Goal: Task Accomplishment & Management: Use online tool/utility

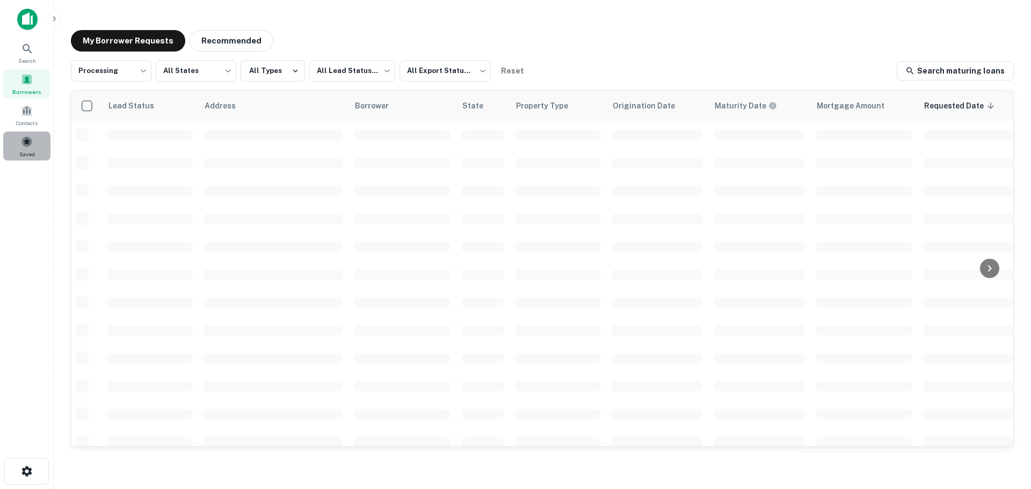
click at [24, 150] on span "Saved" at bounding box center [27, 154] width 16 height 9
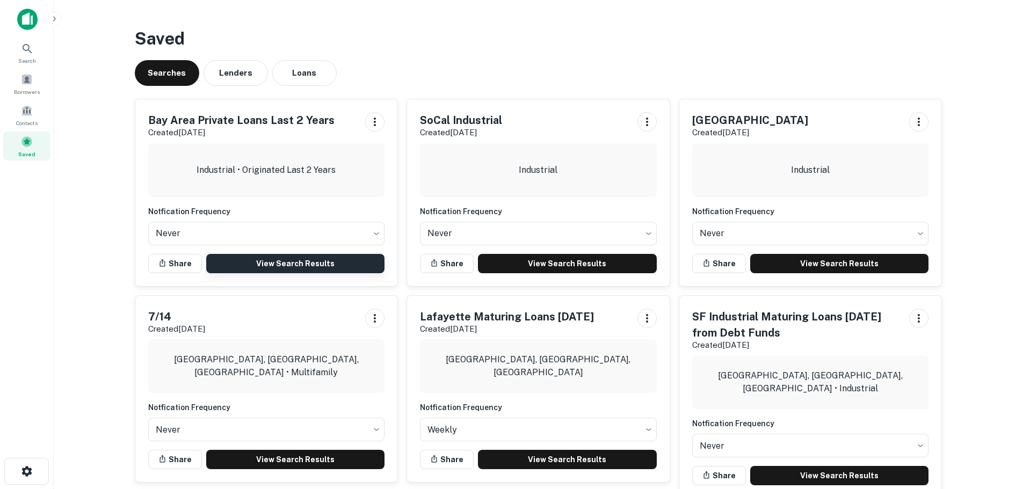
click at [248, 260] on link "View Search Results" at bounding box center [295, 263] width 179 height 19
click at [24, 92] on span "Borrowers" at bounding box center [27, 92] width 26 height 9
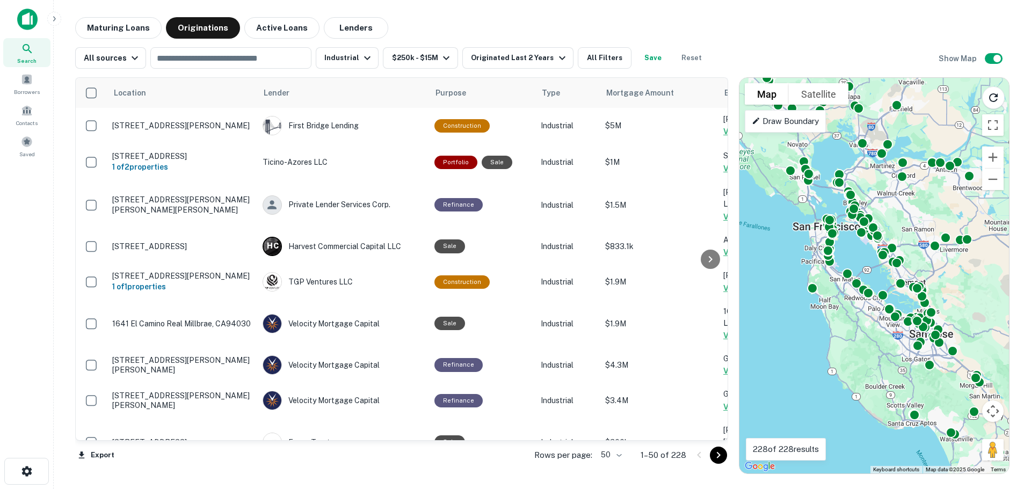
click at [600, 452] on body "Search Borrowers Contacts Saved Maturing Loans Originations Active Loans Lender…" at bounding box center [515, 244] width 1031 height 489
click at [609, 466] on li "100" at bounding box center [611, 466] width 31 height 19
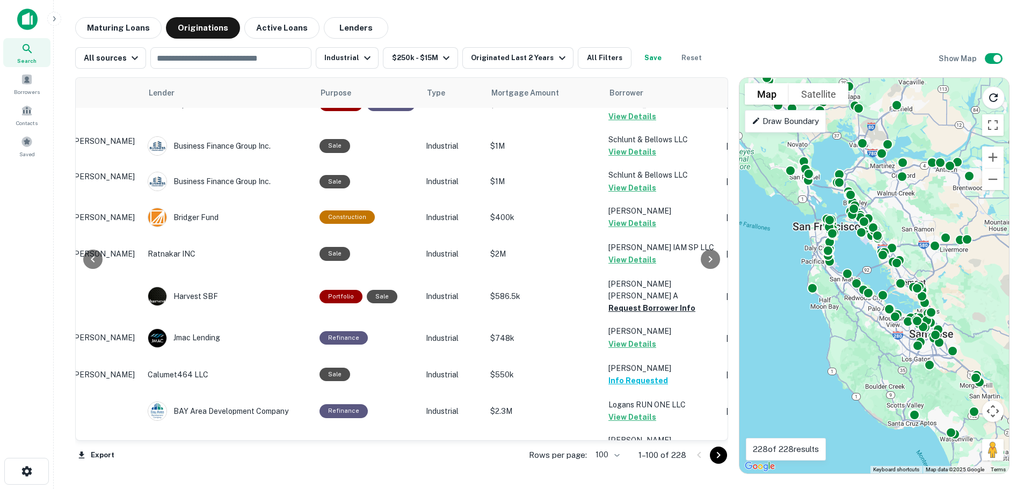
scroll to position [1074, 122]
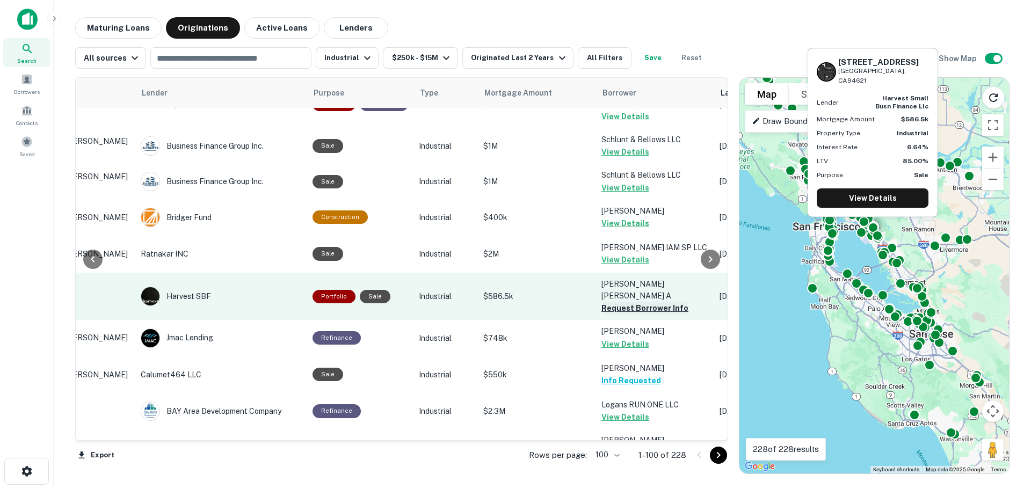
click at [609, 302] on button "Request Borrower Info" at bounding box center [645, 308] width 87 height 13
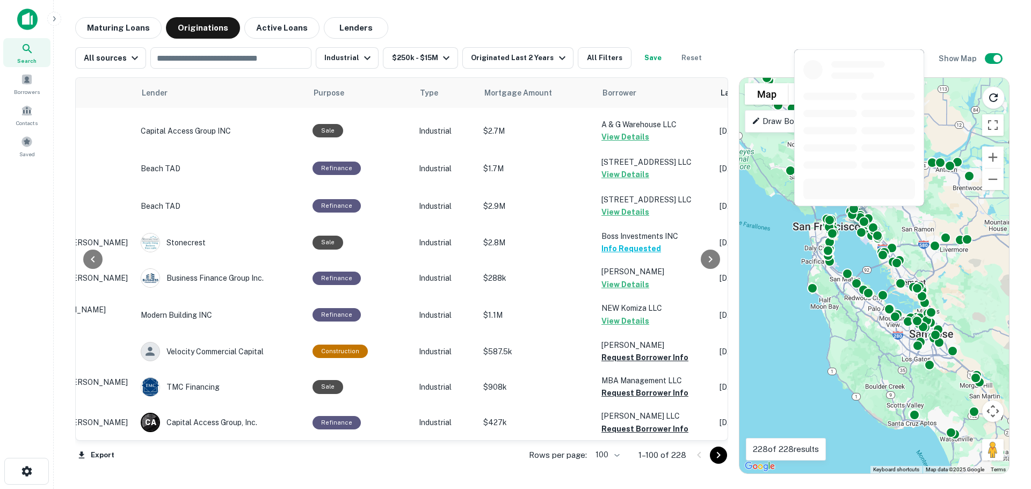
scroll to position [2900, 122]
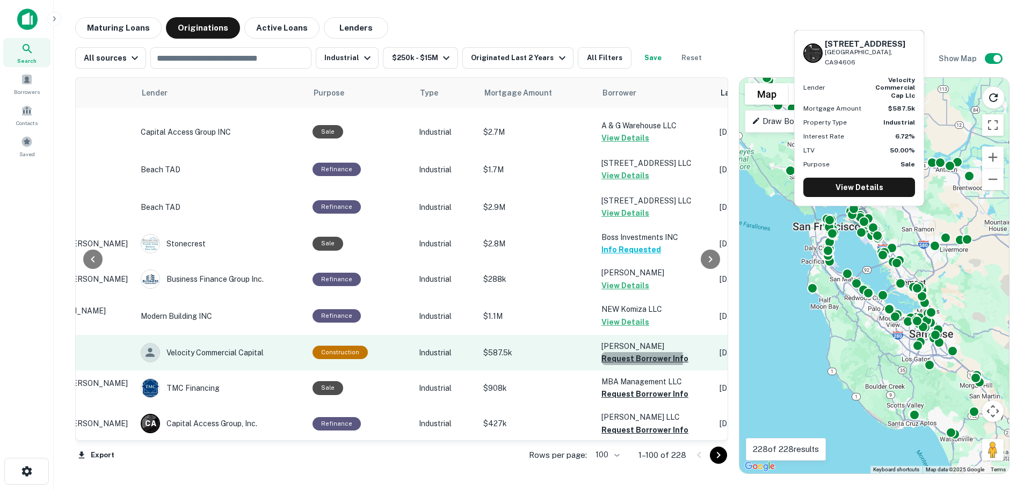
click at [612, 352] on button "Request Borrower Info" at bounding box center [645, 358] width 87 height 13
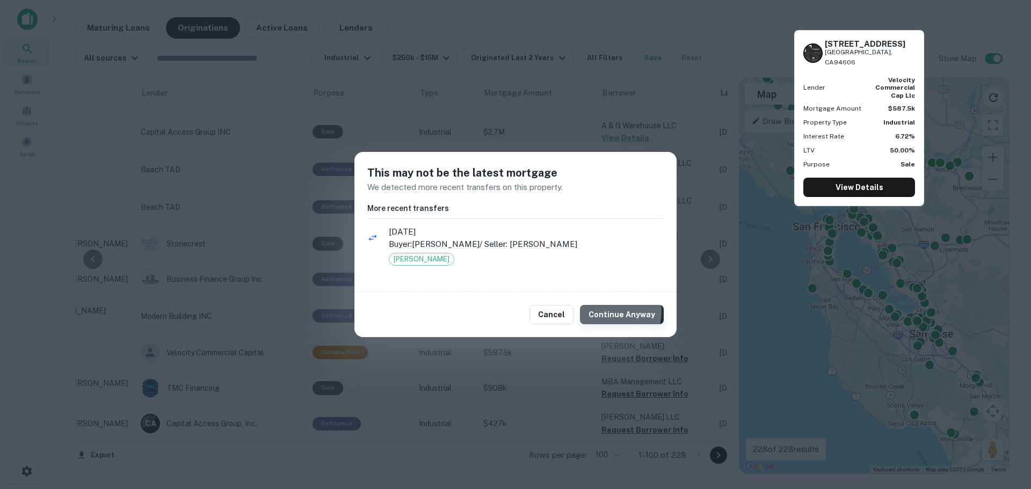
click at [610, 312] on button "Continue Anyway" at bounding box center [622, 314] width 84 height 19
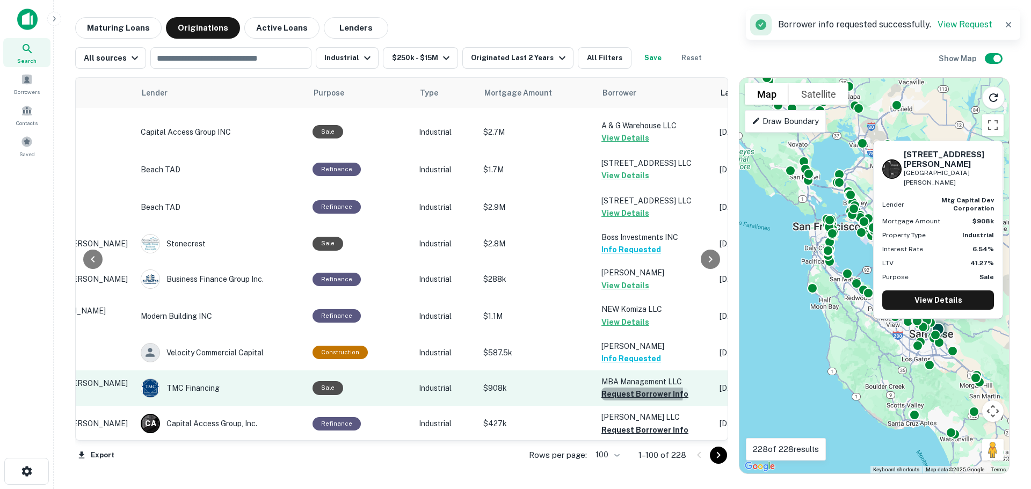
click at [621, 388] on button "Request Borrower Info" at bounding box center [645, 394] width 87 height 13
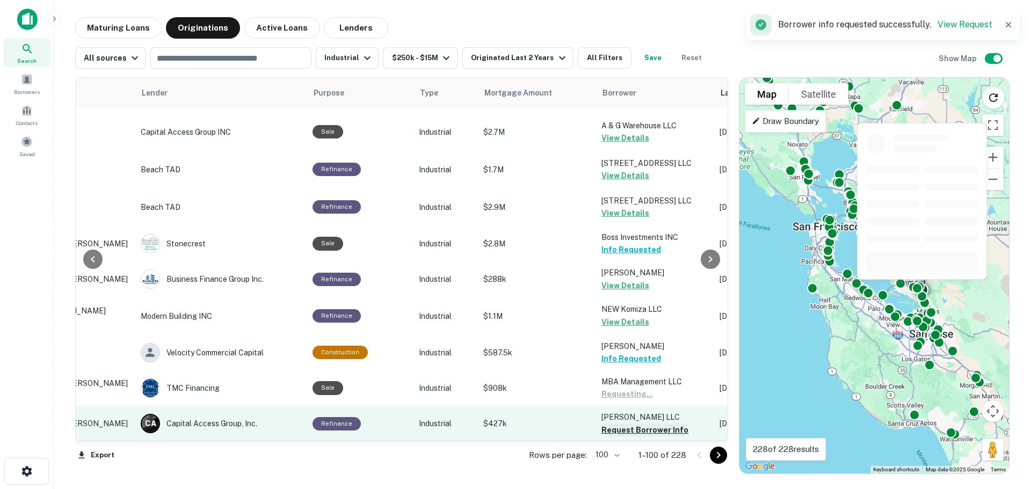
click at [624, 424] on button "Request Borrower Info" at bounding box center [645, 430] width 87 height 13
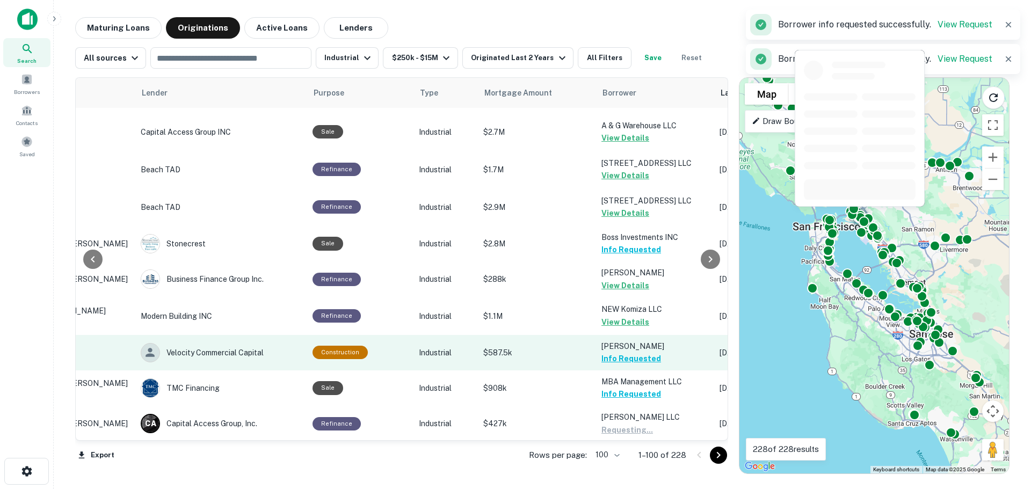
drag, startPoint x: 622, startPoint y: 370, endPoint x: 617, endPoint y: 254, distance: 116.6
click at [622, 471] on button "Request Borrower Info" at bounding box center [645, 477] width 87 height 13
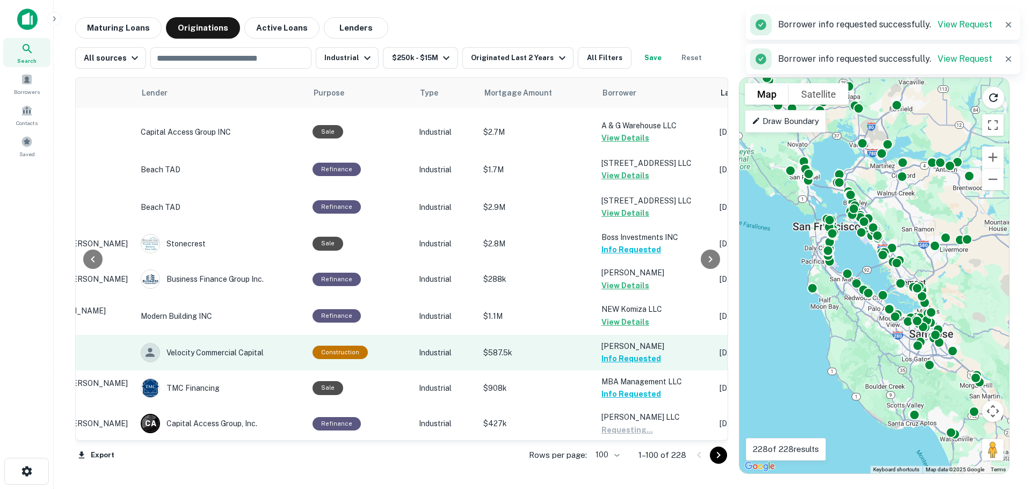
scroll to position [3008, 122]
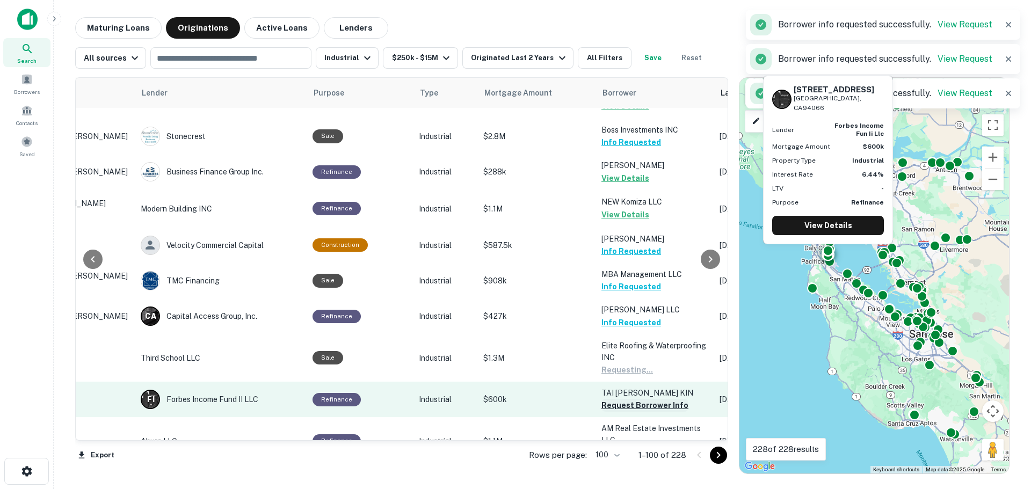
click at [624, 399] on button "Request Borrower Info" at bounding box center [645, 405] width 87 height 13
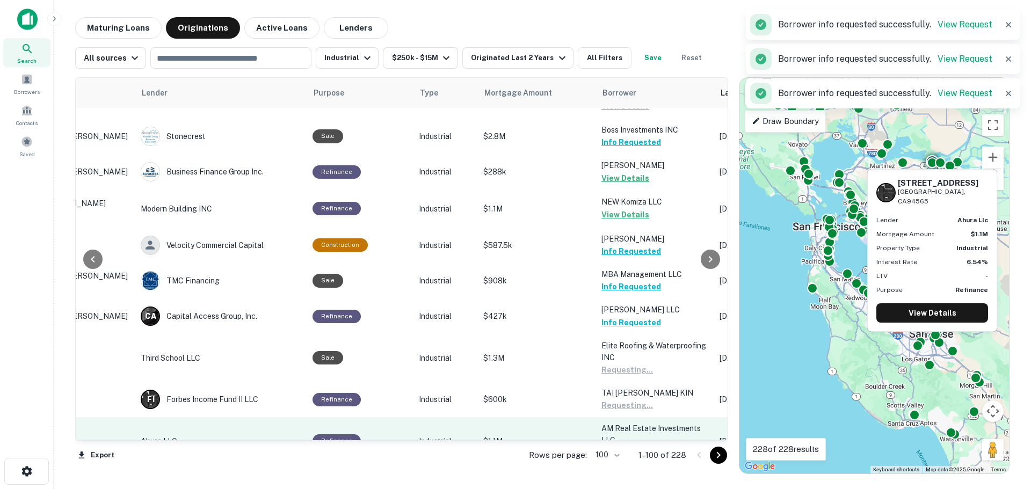
click at [623, 447] on button "Request Borrower Info" at bounding box center [645, 453] width 87 height 13
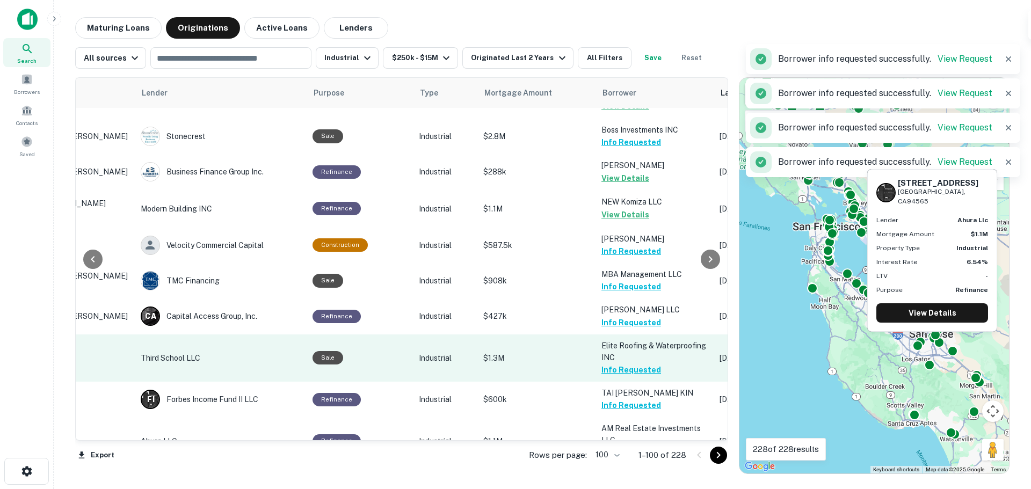
scroll to position [3115, 122]
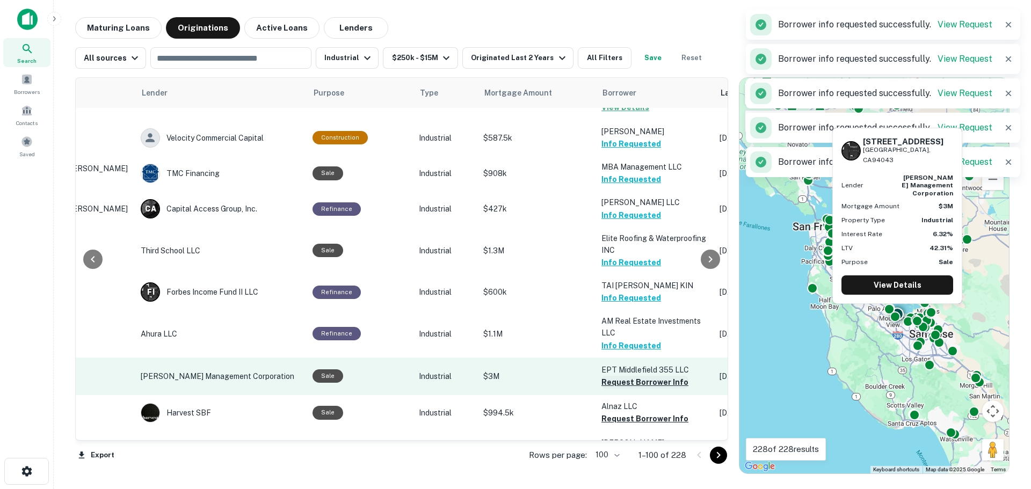
click at [622, 376] on button "Request Borrower Info" at bounding box center [645, 382] width 87 height 13
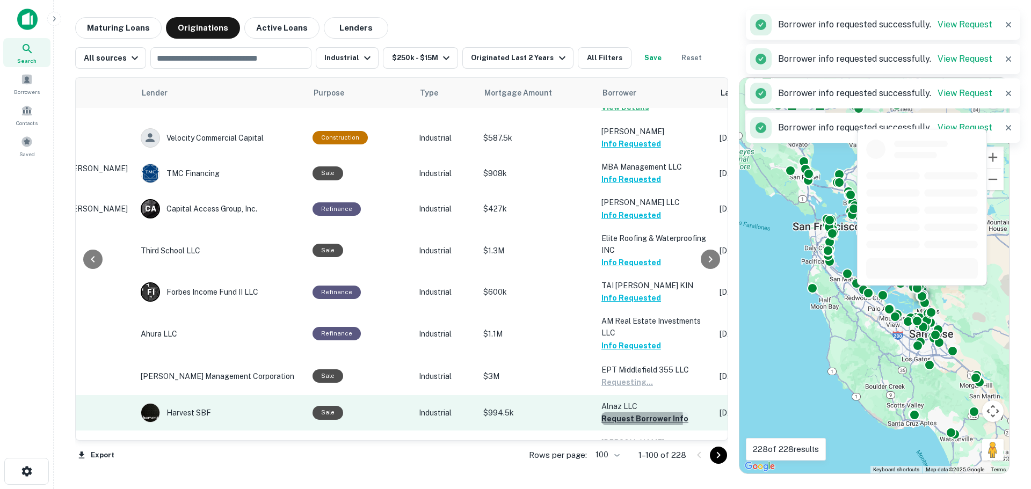
click at [620, 412] on button "Request Borrower Info" at bounding box center [645, 418] width 87 height 13
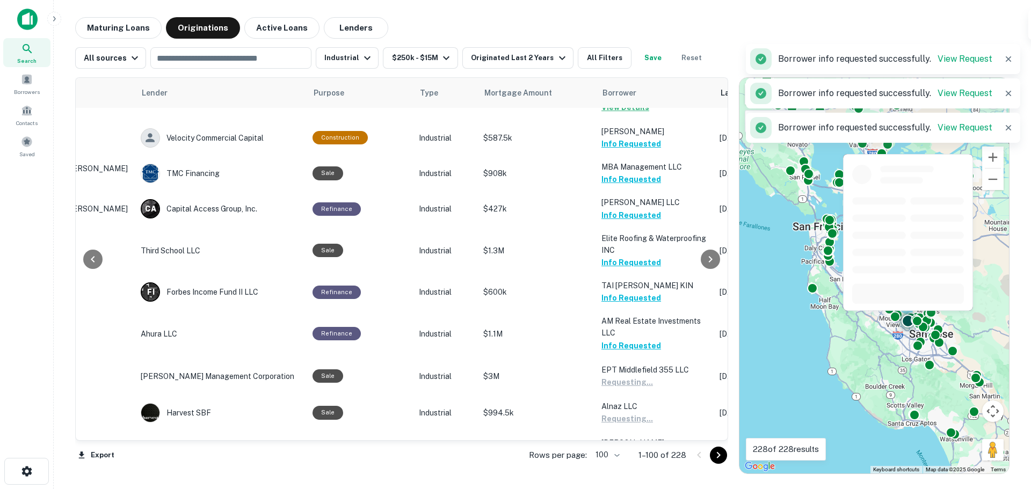
scroll to position [3223, 122]
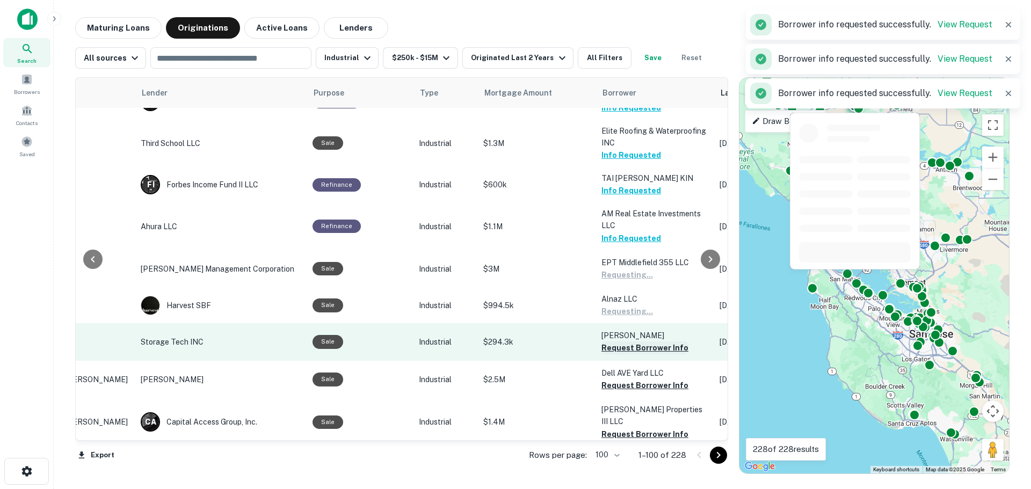
click at [625, 342] on button "Request Borrower Info" at bounding box center [645, 348] width 87 height 13
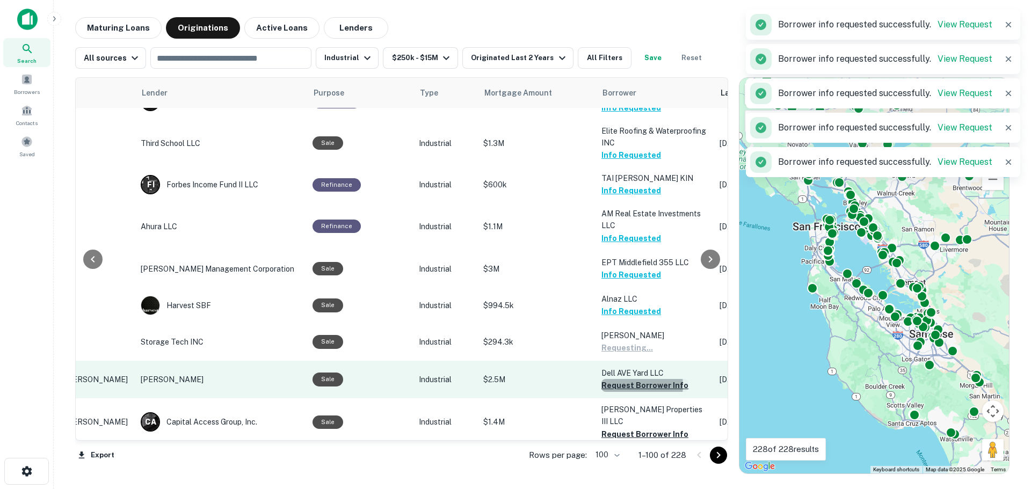
click at [627, 379] on button "Request Borrower Info" at bounding box center [645, 385] width 87 height 13
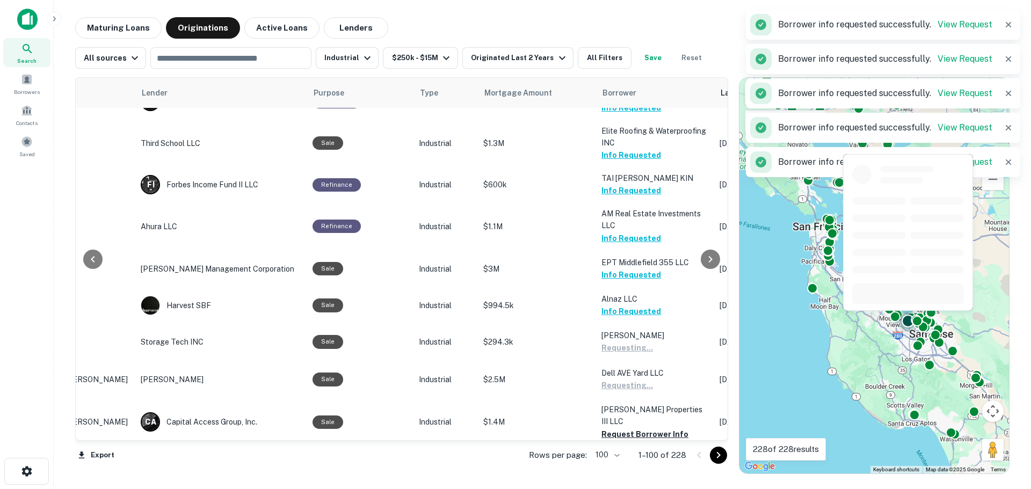
click at [629, 428] on button "Request Borrower Info" at bounding box center [645, 434] width 87 height 13
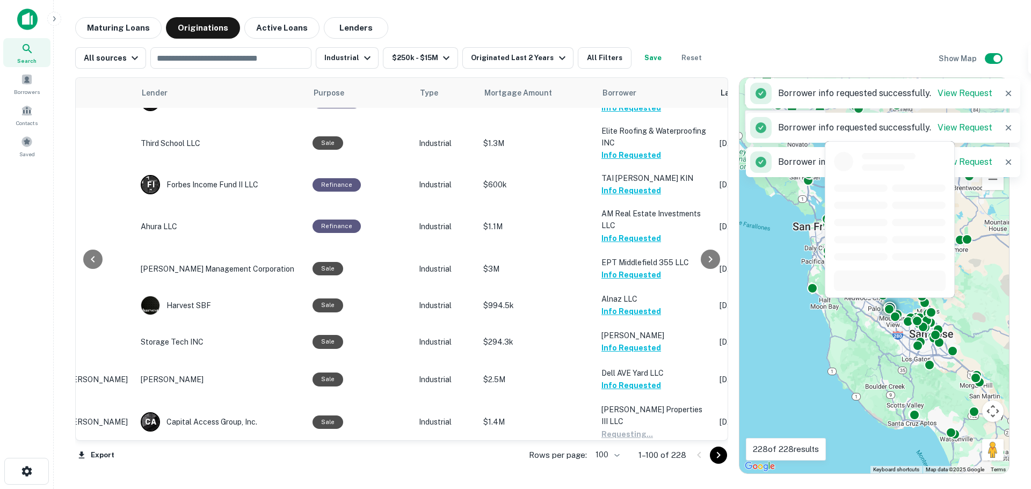
click at [627, 475] on button "Request Borrower Info" at bounding box center [645, 481] width 87 height 13
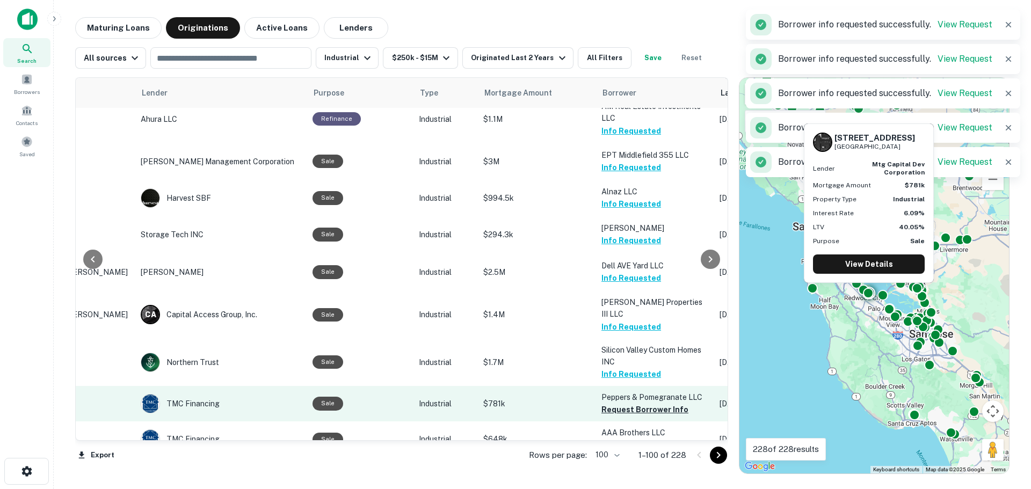
scroll to position [3437, 122]
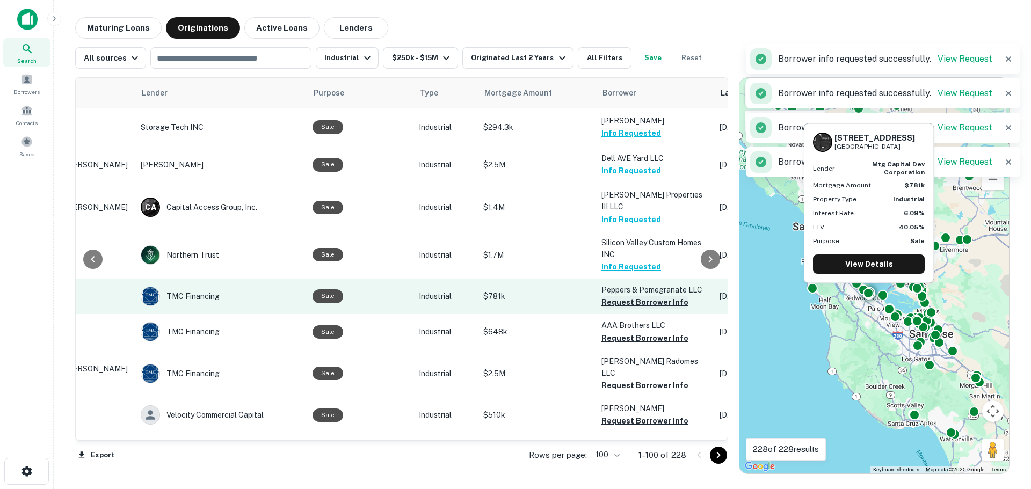
click at [622, 296] on button "Request Borrower Info" at bounding box center [645, 302] width 87 height 13
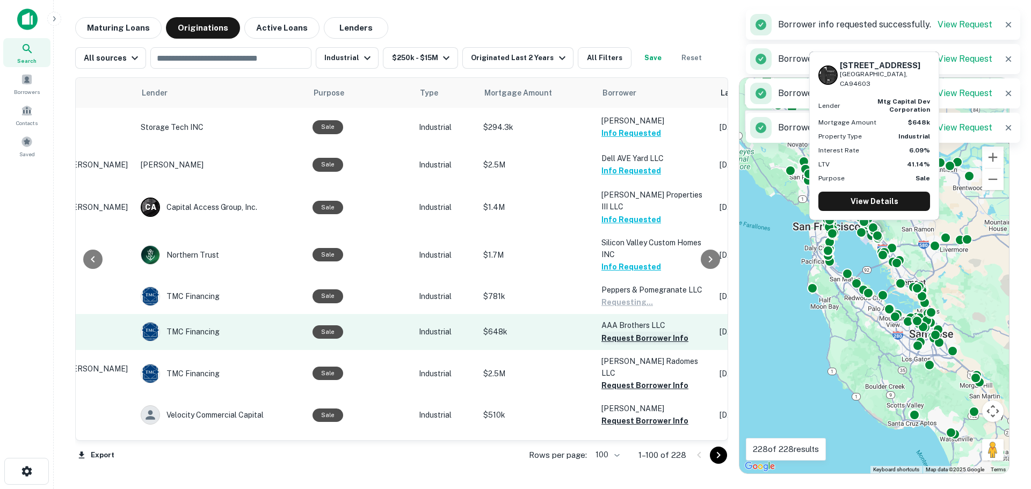
click at [623, 332] on button "Request Borrower Info" at bounding box center [645, 338] width 87 height 13
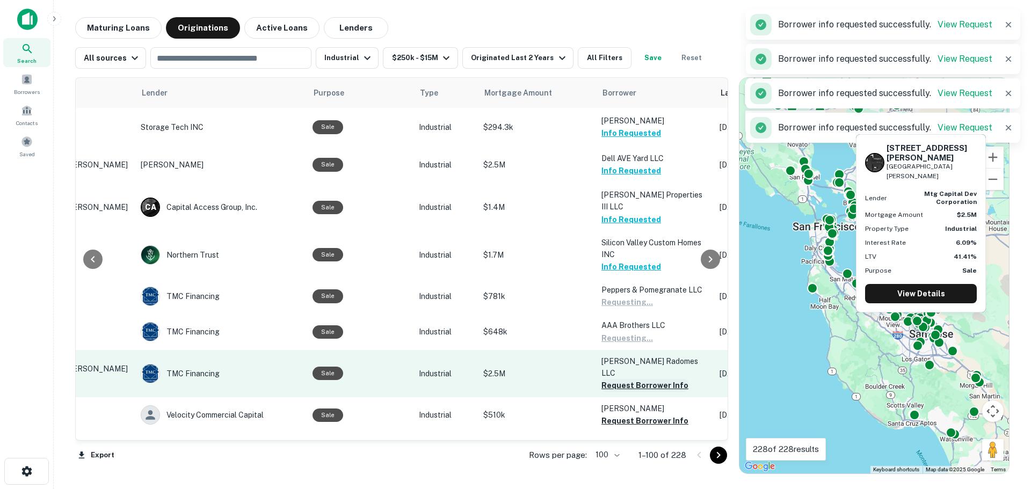
click at [625, 379] on button "Request Borrower Info" at bounding box center [645, 385] width 87 height 13
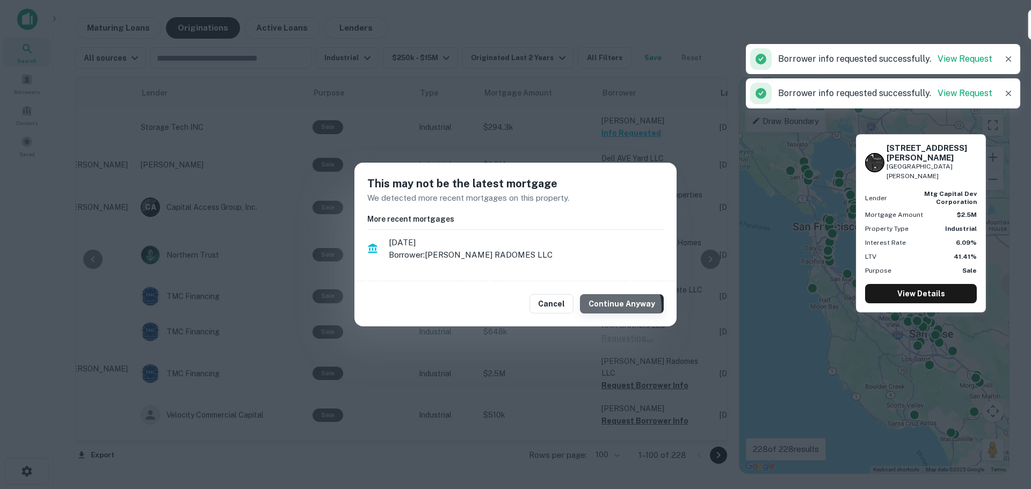
click at [615, 307] on button "Continue Anyway" at bounding box center [622, 303] width 84 height 19
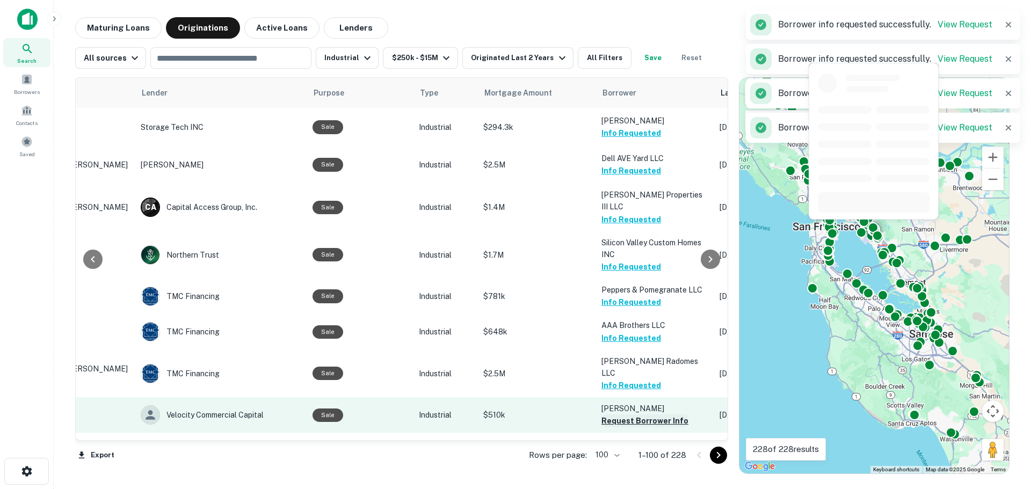
click at [622, 415] on button "Request Borrower Info" at bounding box center [645, 421] width 87 height 13
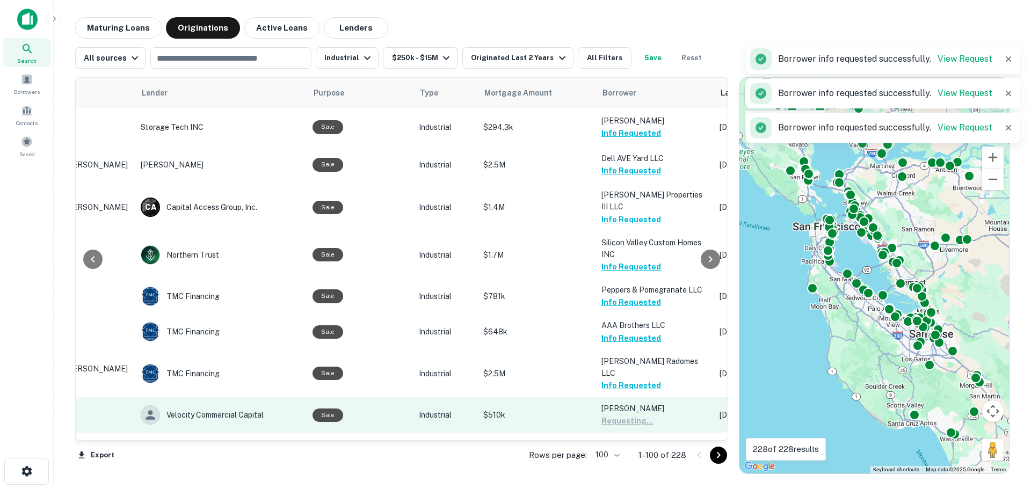
scroll to position [3453, 122]
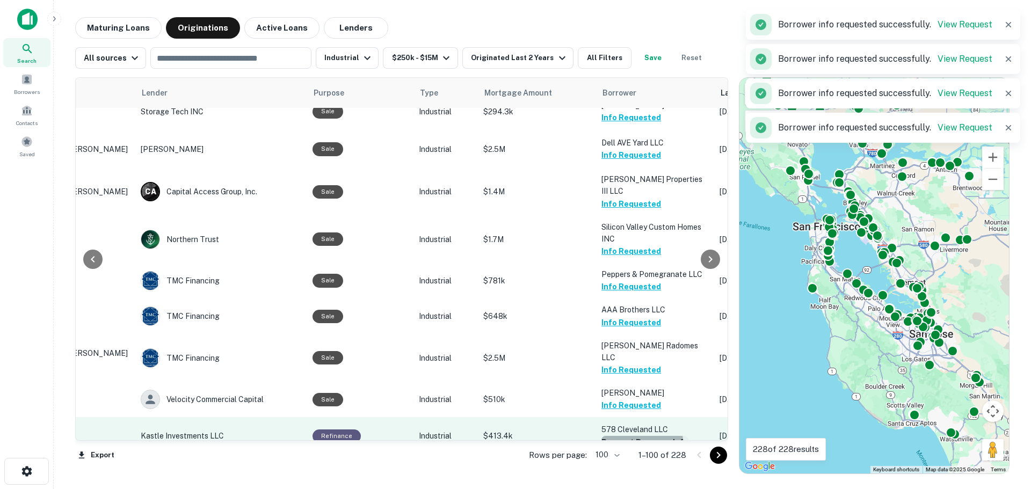
click at [617, 436] on button "Request Borrower Info" at bounding box center [645, 442] width 87 height 13
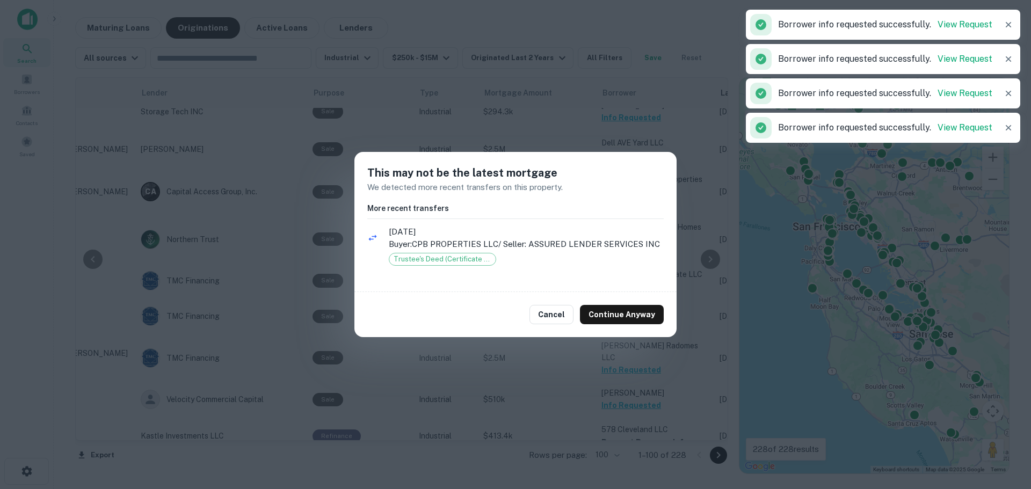
click at [605, 303] on div "Cancel Continue Anyway" at bounding box center [515, 314] width 322 height 45
click at [606, 315] on button "Continue Anyway" at bounding box center [622, 314] width 84 height 19
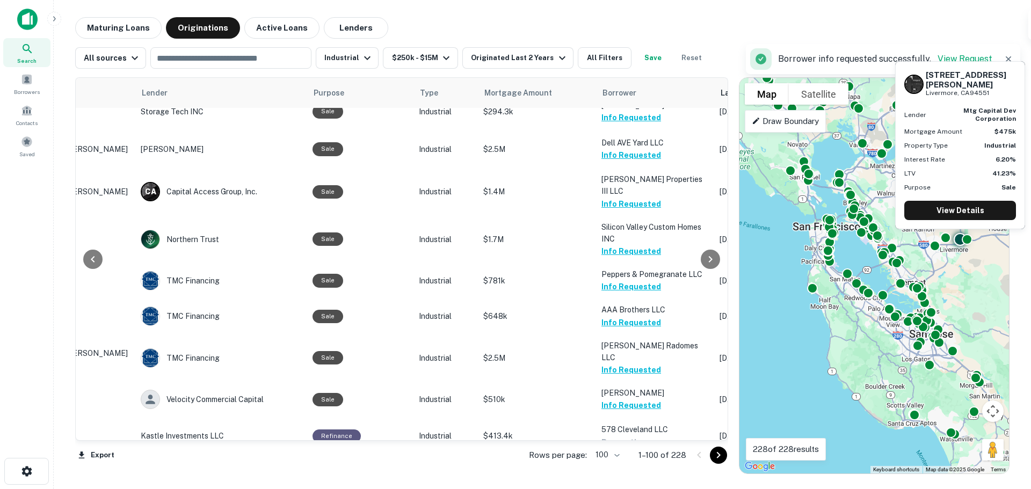
click at [628, 473] on button "Request Borrower Info" at bounding box center [645, 479] width 87 height 13
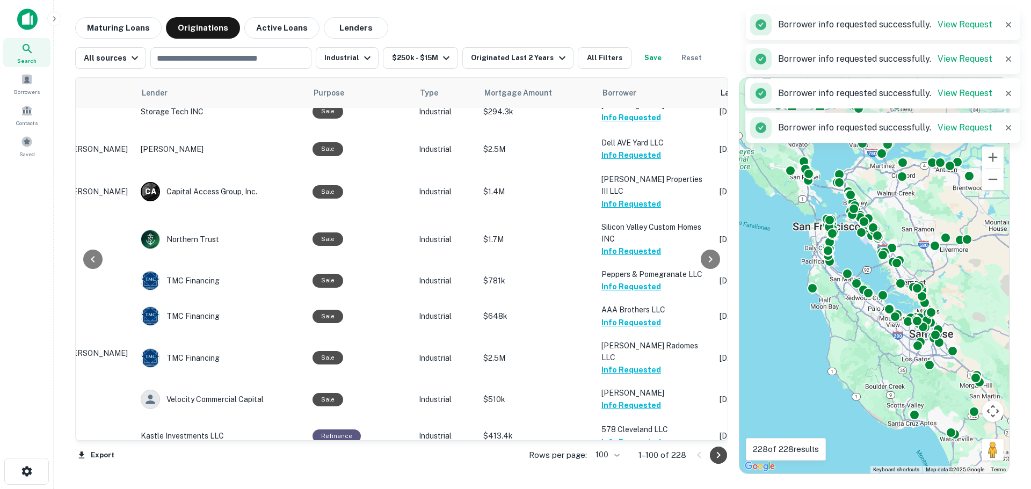
click at [714, 454] on icon "Go to next page" at bounding box center [718, 455] width 13 height 13
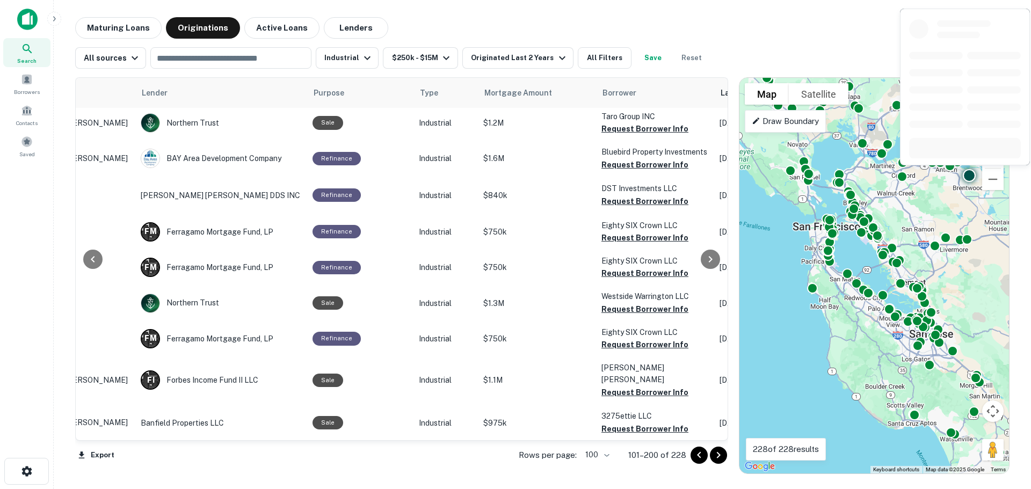
scroll to position [0, 122]
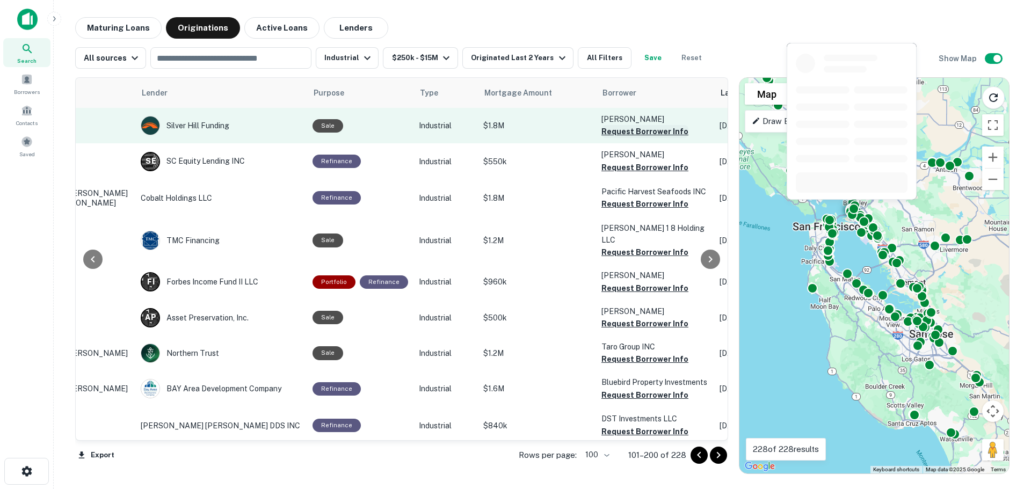
click at [625, 130] on button "Request Borrower Info" at bounding box center [645, 131] width 87 height 13
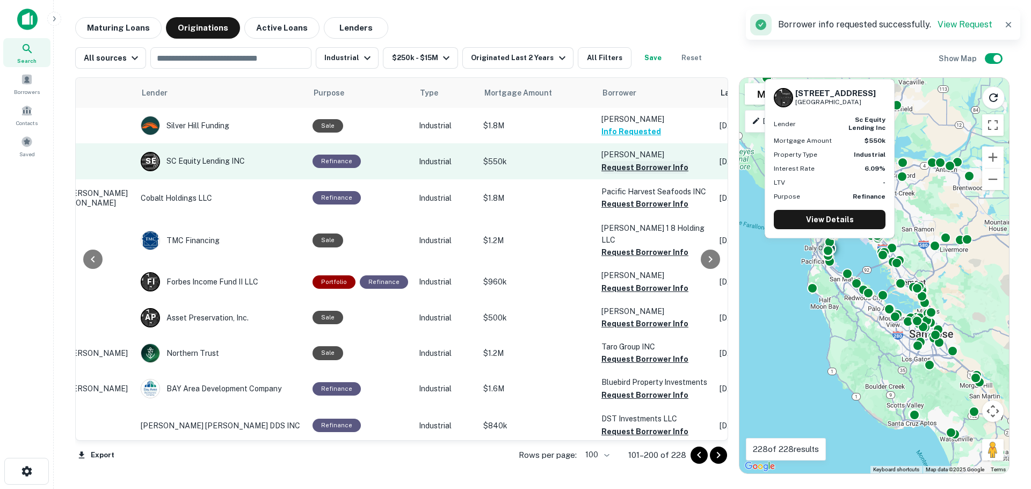
click at [626, 168] on button "Request Borrower Info" at bounding box center [645, 167] width 87 height 13
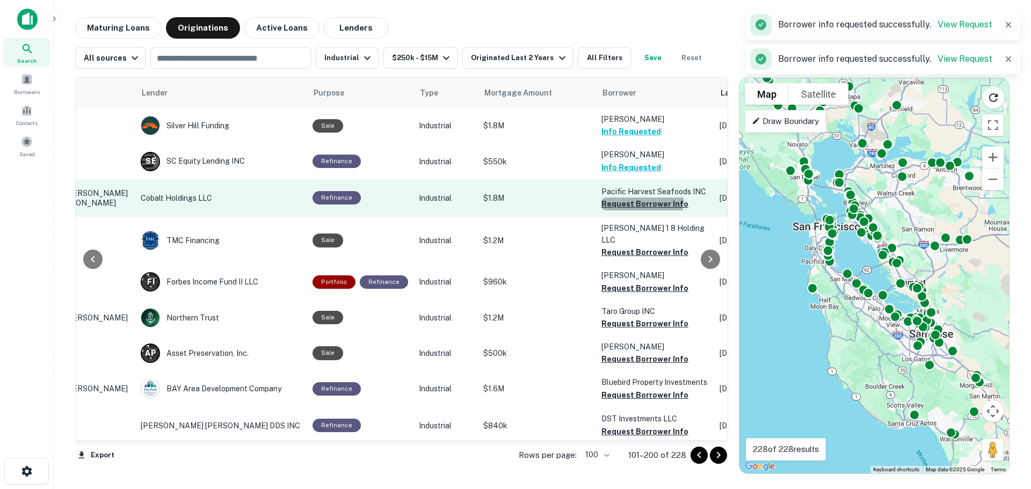
click at [628, 201] on button "Request Borrower Info" at bounding box center [645, 204] width 87 height 13
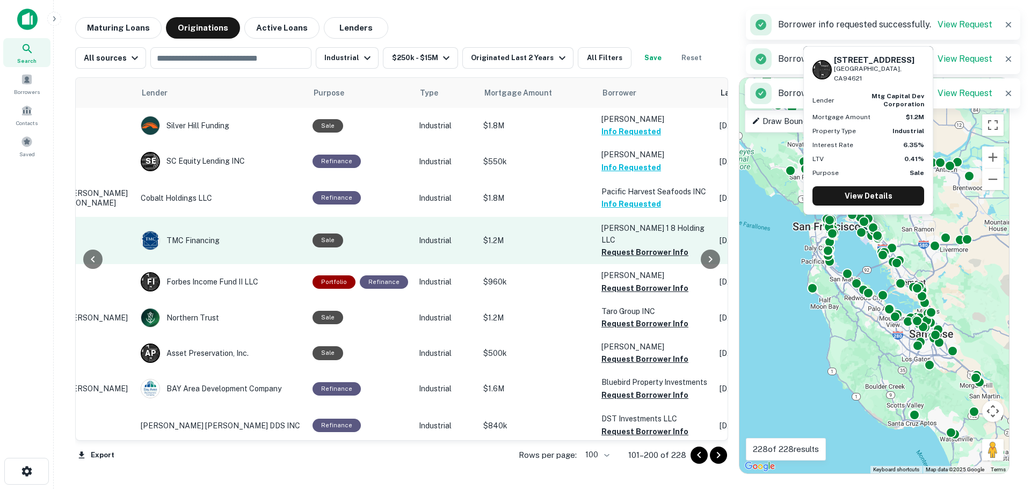
click at [627, 246] on button "Request Borrower Info" at bounding box center [645, 252] width 87 height 13
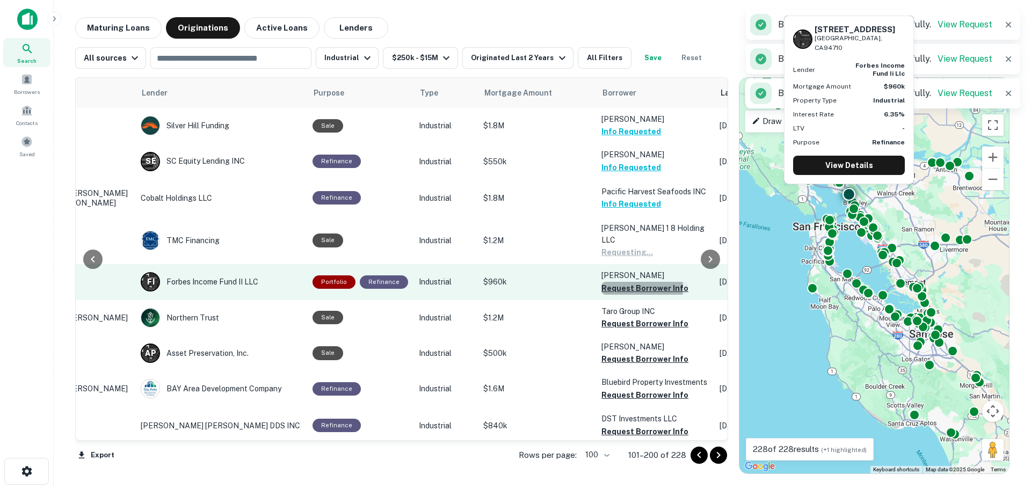
click at [624, 282] on button "Request Borrower Info" at bounding box center [645, 288] width 87 height 13
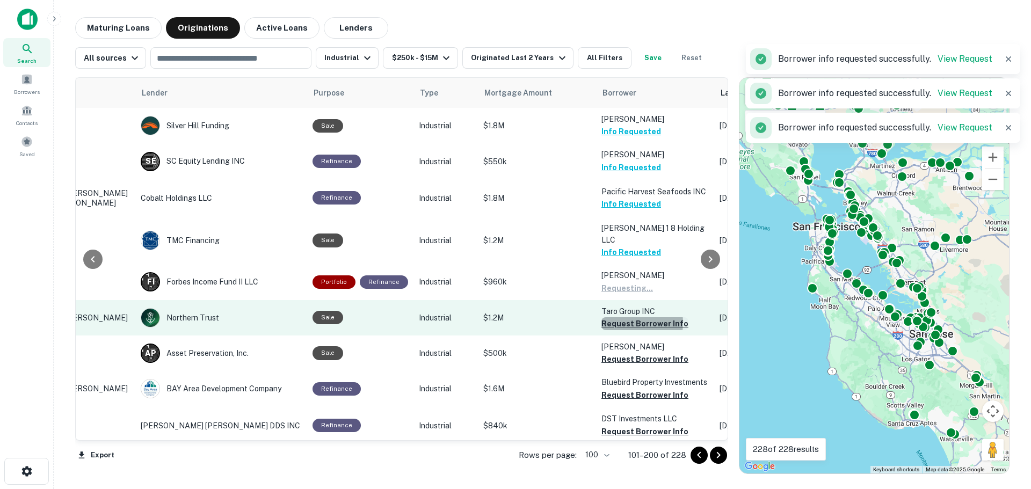
click at [622, 317] on button "Request Borrower Info" at bounding box center [645, 323] width 87 height 13
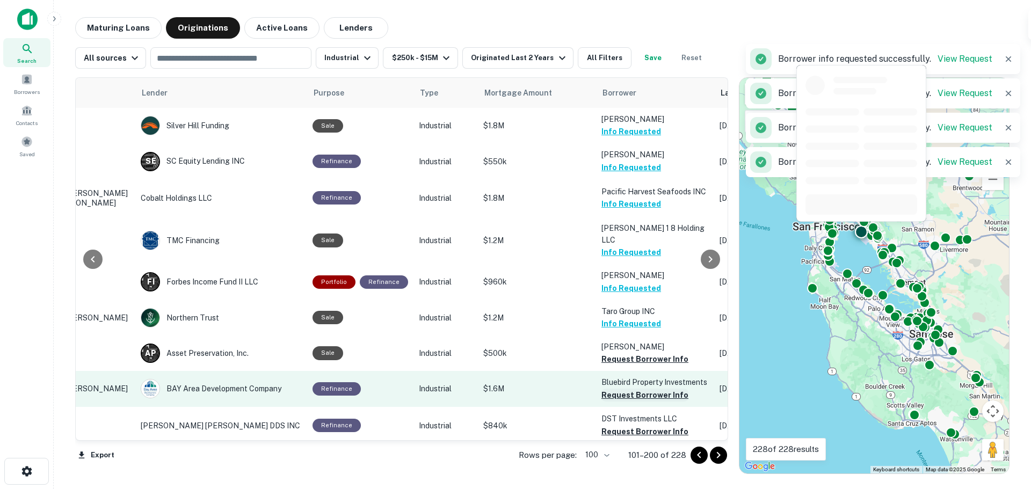
click at [629, 353] on button "Request Borrower Info" at bounding box center [645, 359] width 87 height 13
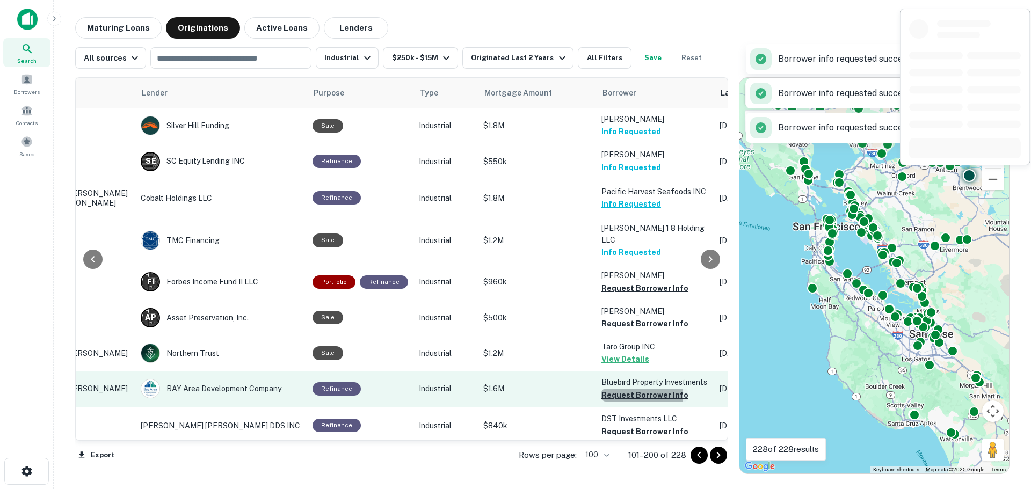
click at [632, 389] on button "Request Borrower Info" at bounding box center [645, 395] width 87 height 13
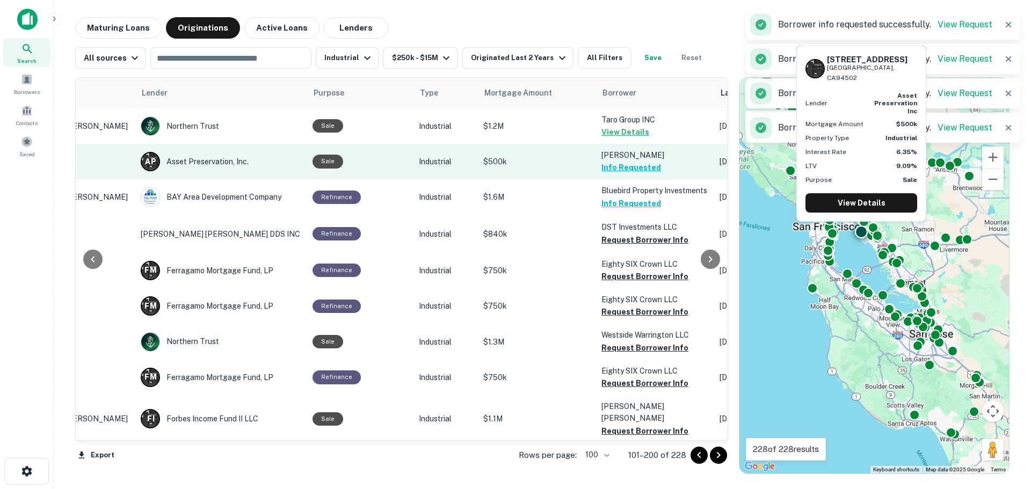
scroll to position [215, 122]
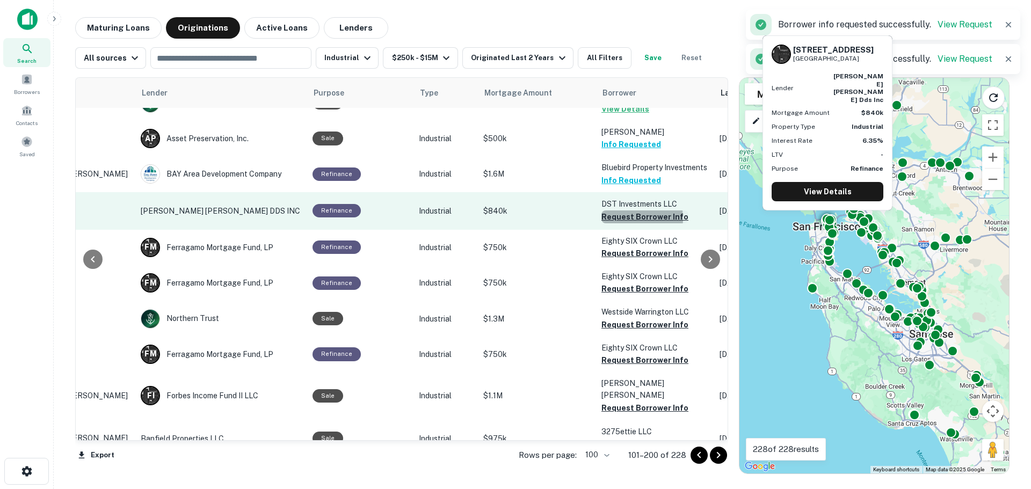
click at [627, 211] on button "Request Borrower Info" at bounding box center [645, 217] width 87 height 13
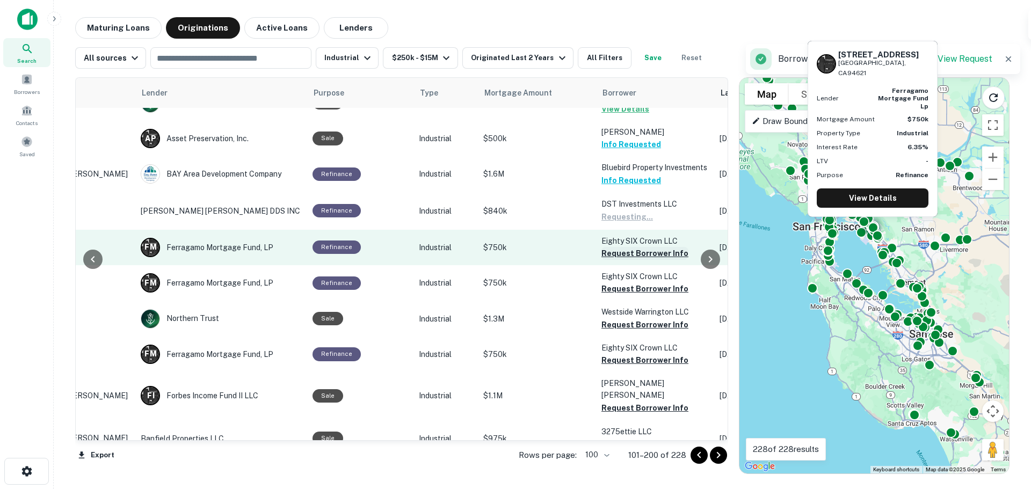
click at [627, 247] on button "Request Borrower Info" at bounding box center [645, 253] width 87 height 13
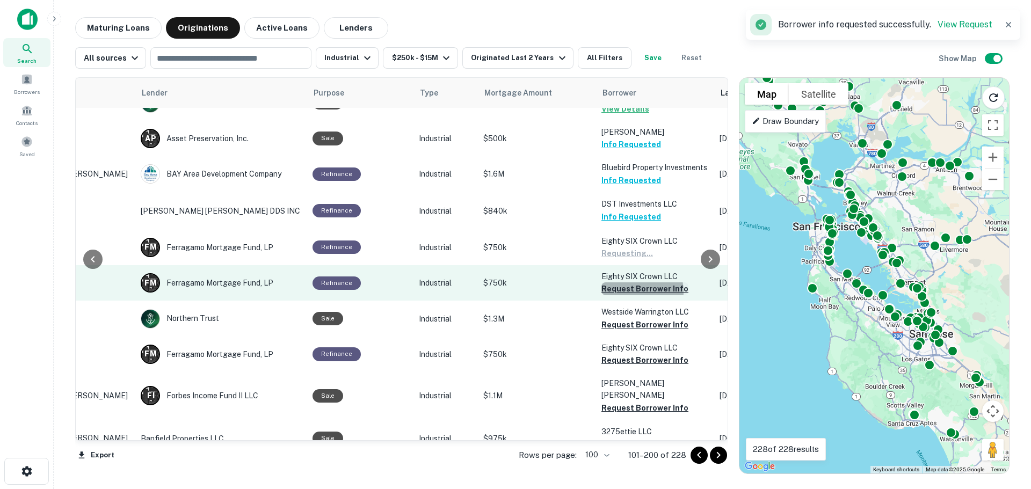
click at [623, 285] on button "Request Borrower Info" at bounding box center [645, 289] width 87 height 13
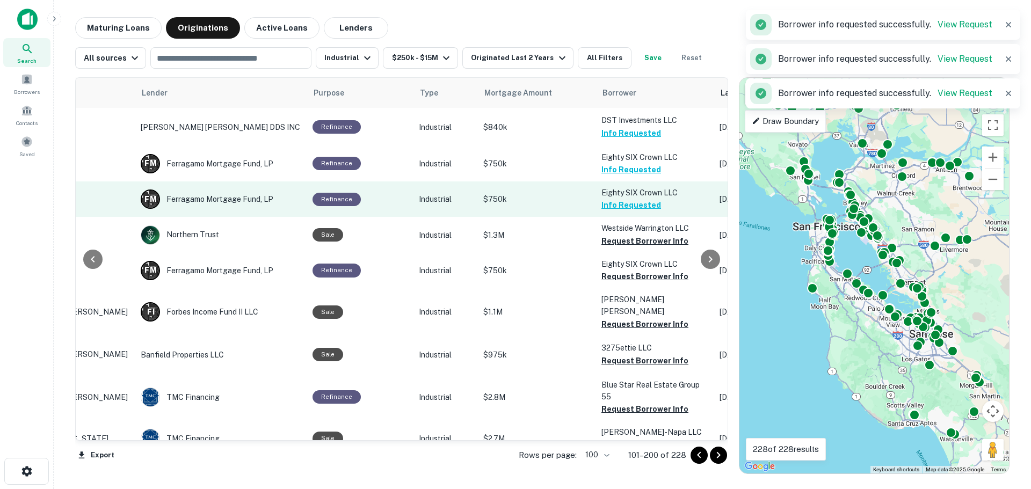
scroll to position [322, 122]
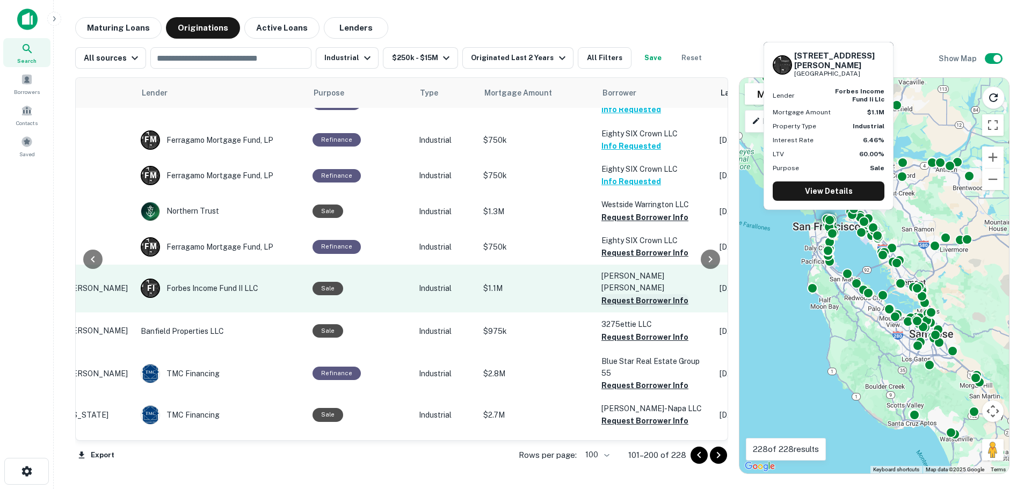
click at [624, 294] on button "Request Borrower Info" at bounding box center [645, 300] width 87 height 13
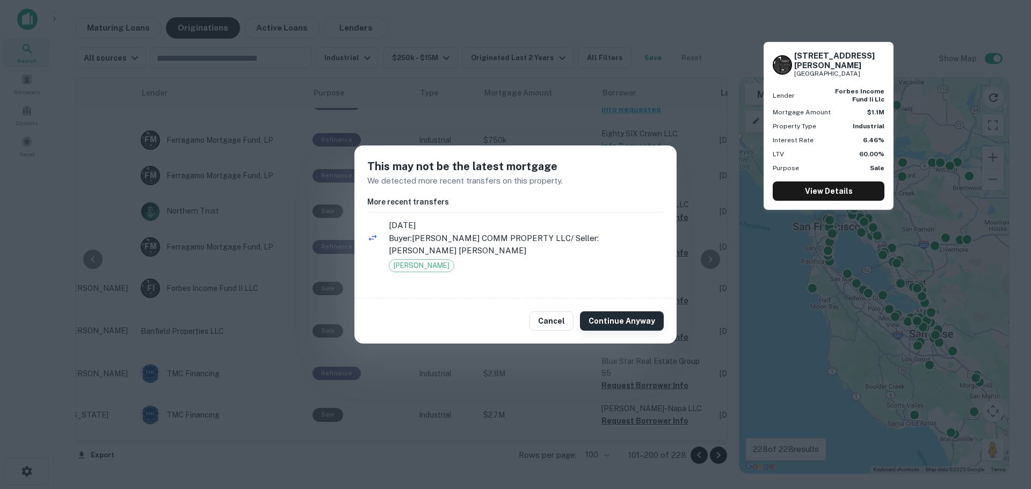
click at [628, 319] on button "Continue Anyway" at bounding box center [622, 321] width 84 height 19
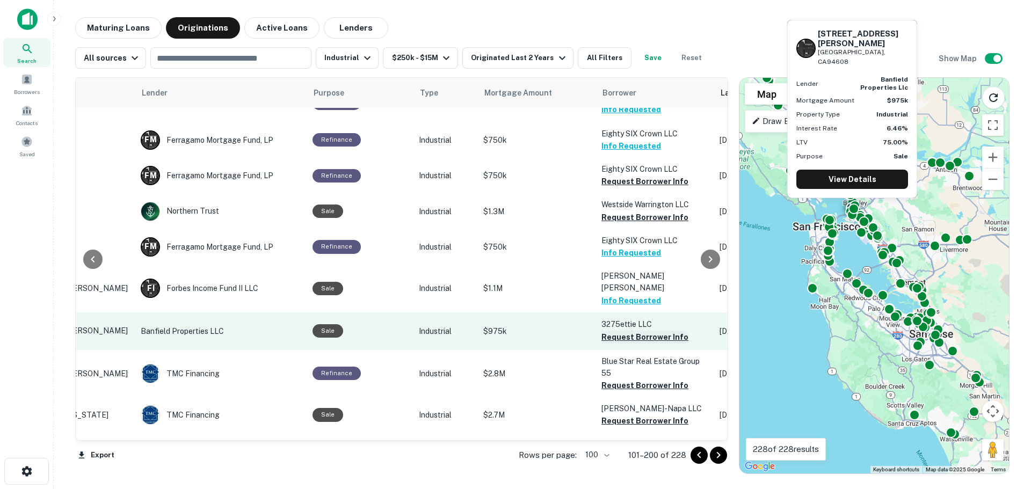
click at [619, 331] on button "Request Borrower Info" at bounding box center [645, 337] width 87 height 13
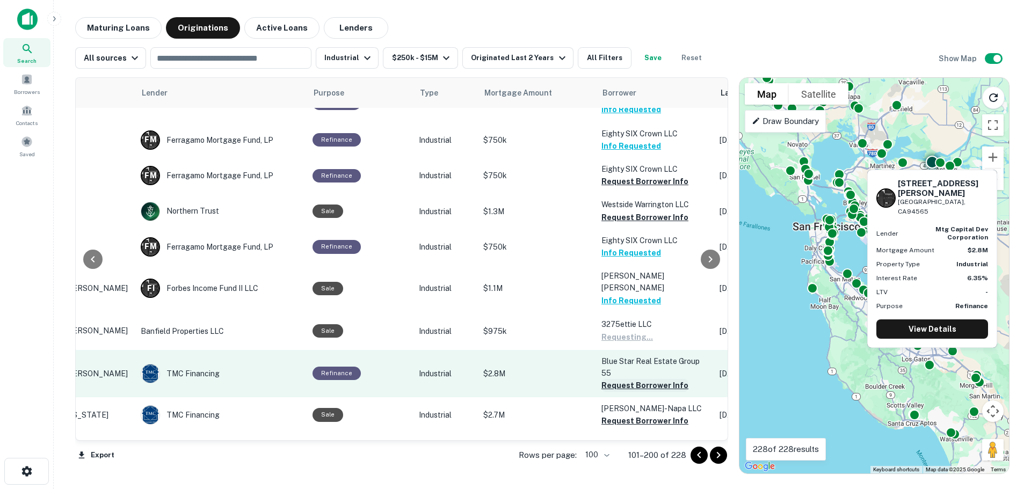
click at [635, 379] on button "Request Borrower Info" at bounding box center [645, 385] width 87 height 13
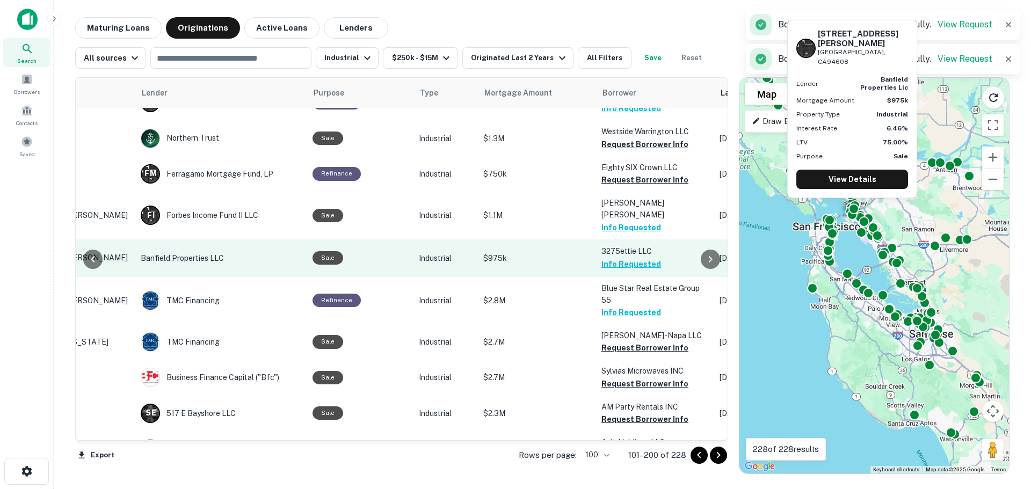
scroll to position [430, 122]
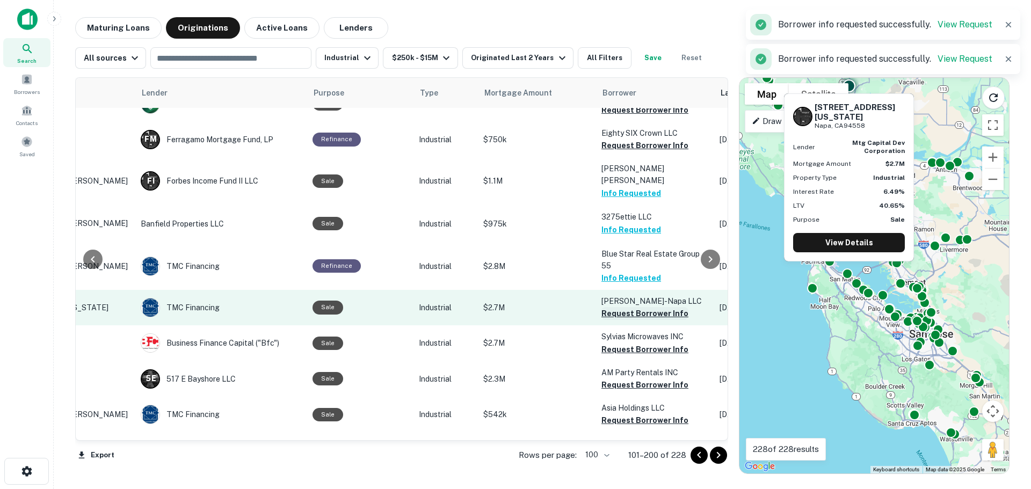
click at [634, 307] on button "Request Borrower Info" at bounding box center [645, 313] width 87 height 13
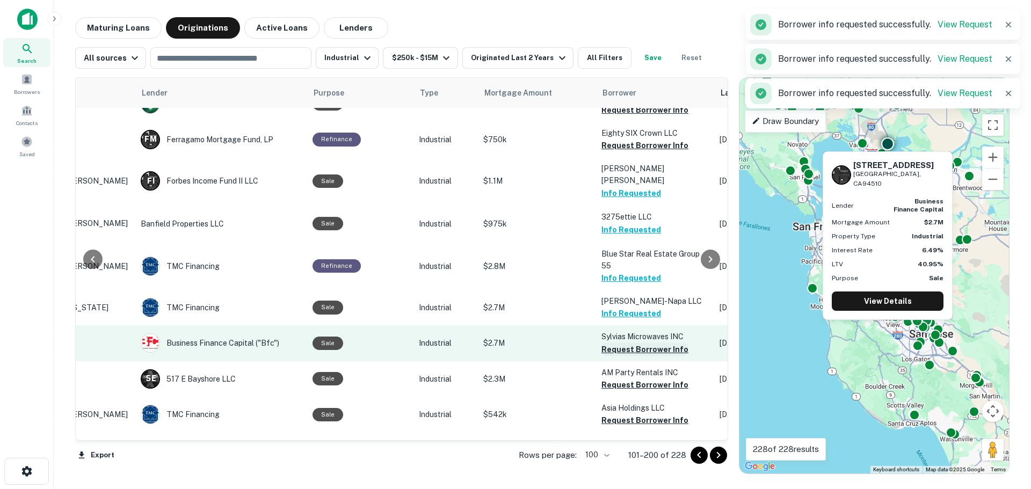
click at [632, 343] on button "Request Borrower Info" at bounding box center [645, 349] width 87 height 13
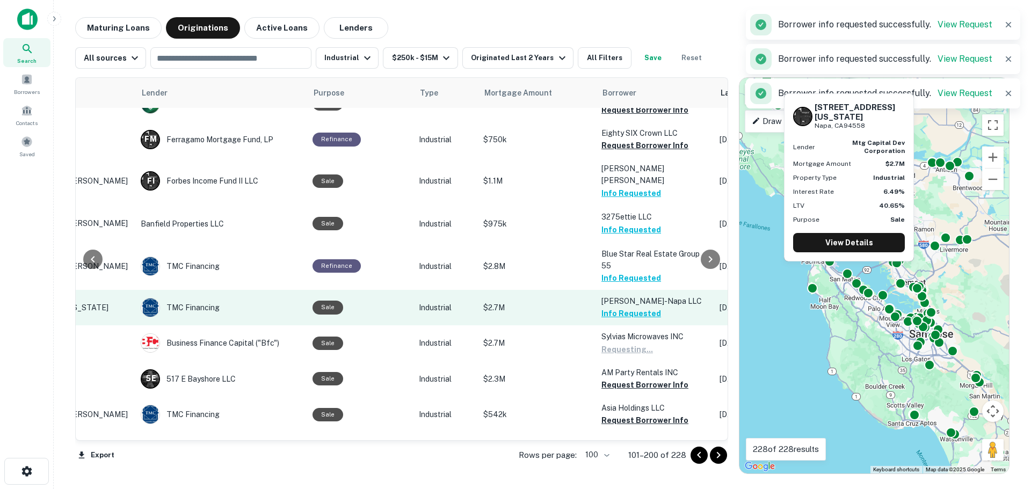
scroll to position [537, 122]
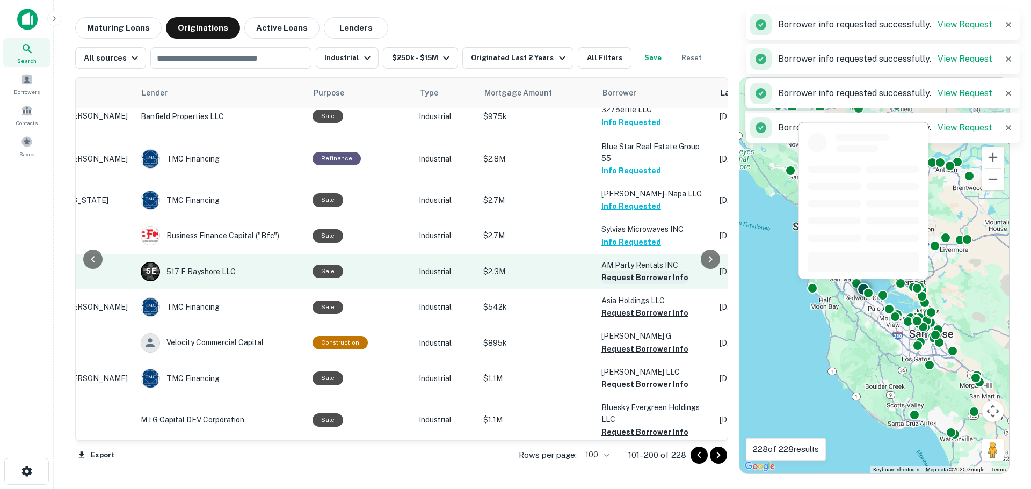
click at [628, 271] on button "Request Borrower Info" at bounding box center [645, 277] width 87 height 13
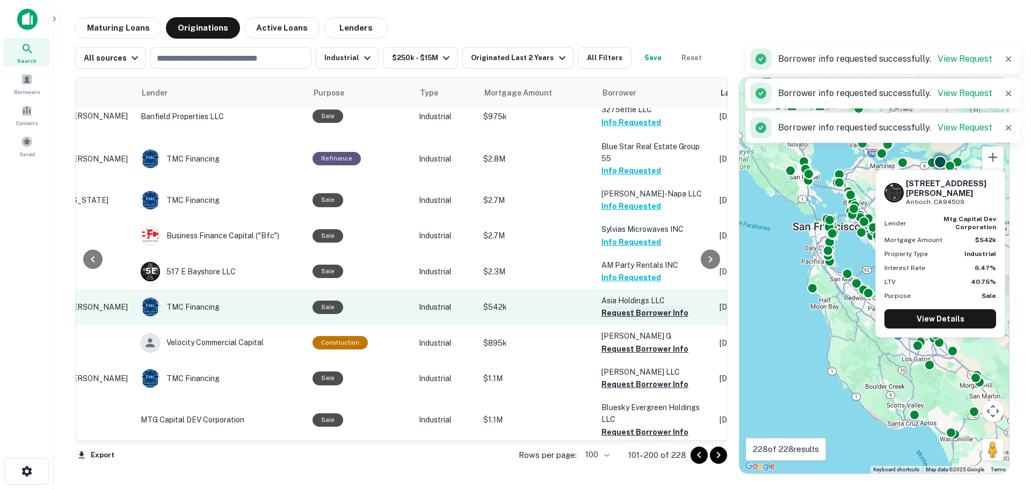
click at [631, 307] on button "Request Borrower Info" at bounding box center [645, 313] width 87 height 13
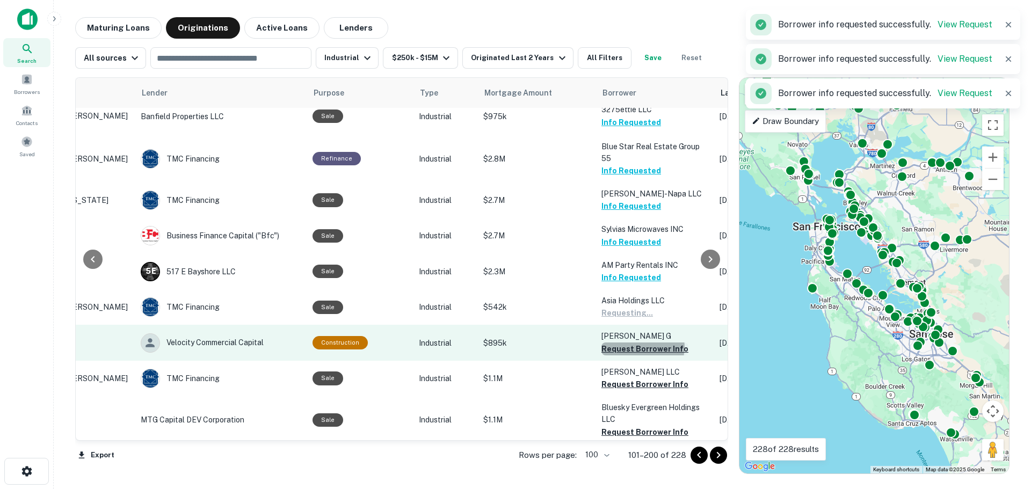
click at [636, 343] on button "Request Borrower Info" at bounding box center [645, 349] width 87 height 13
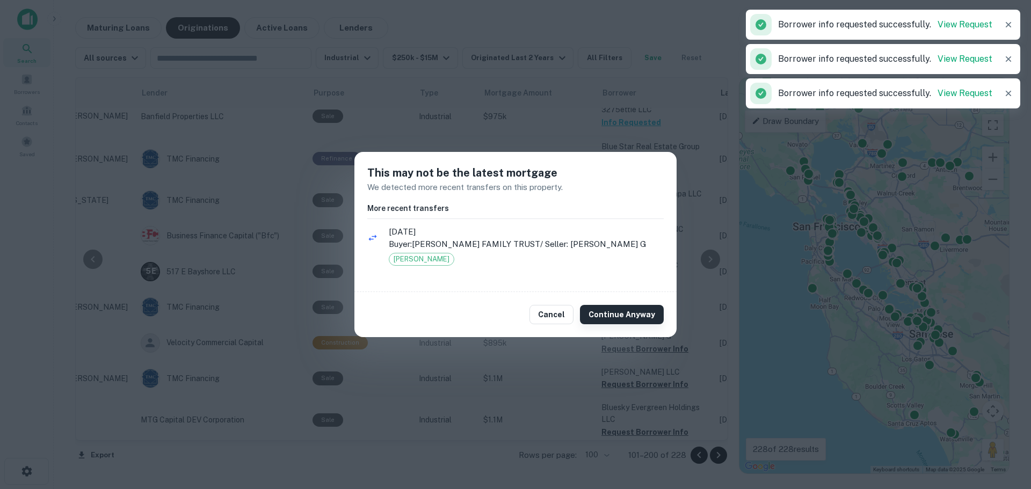
click at [625, 306] on button "Continue Anyway" at bounding box center [622, 314] width 84 height 19
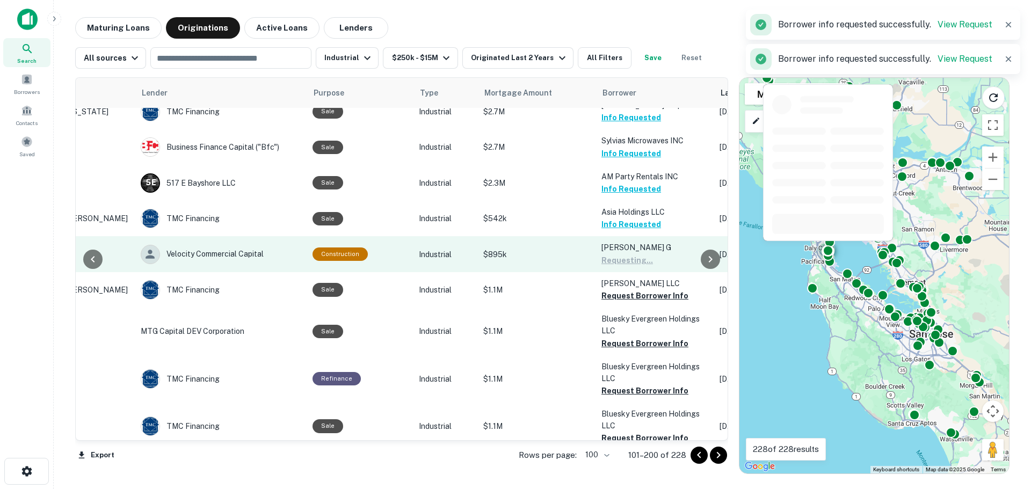
scroll to position [645, 122]
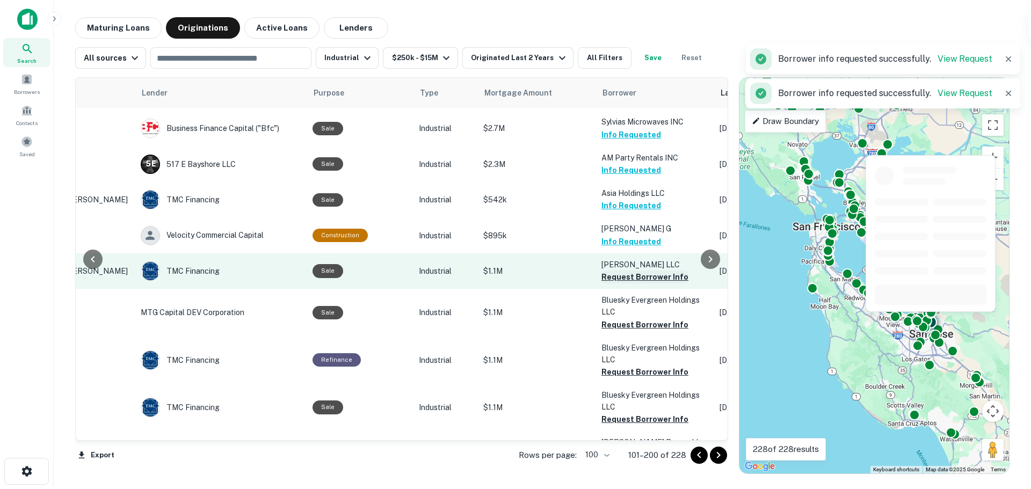
click at [636, 271] on button "Request Borrower Info" at bounding box center [645, 277] width 87 height 13
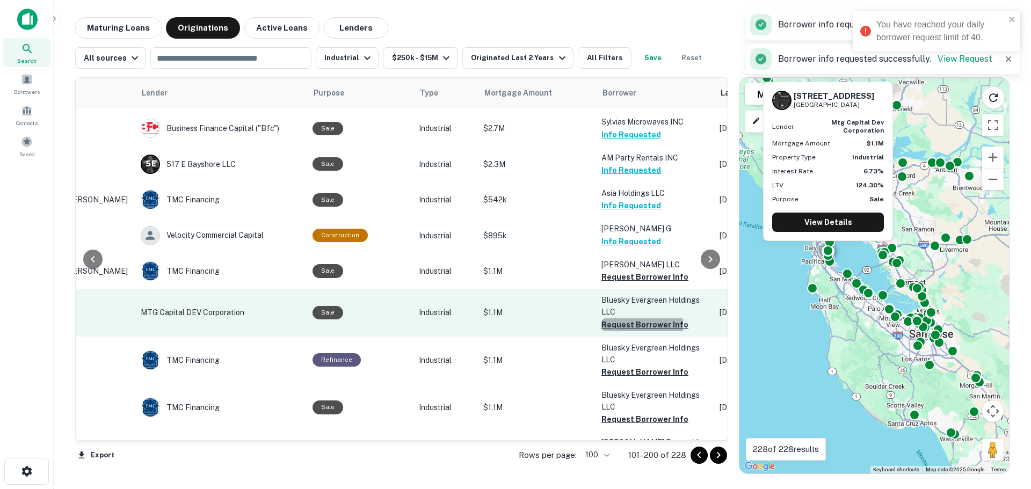
click at [633, 318] on button "Request Borrower Info" at bounding box center [645, 324] width 87 height 13
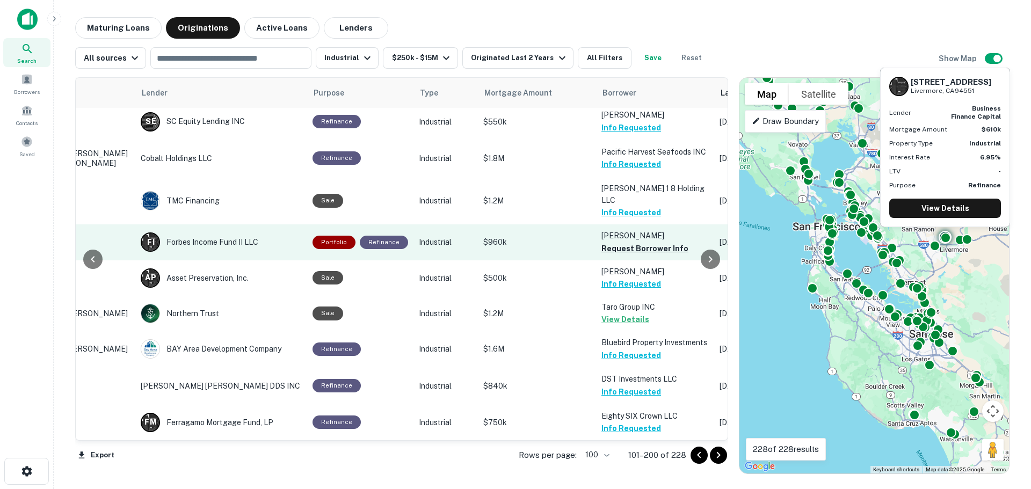
scroll to position [0, 122]
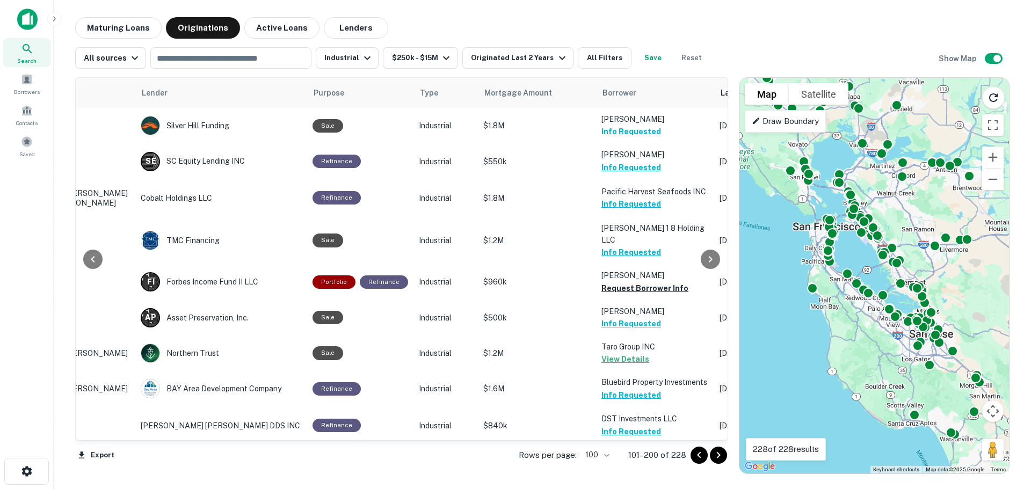
click at [524, 13] on main "Maturing Loans Originations Active Loans Lenders All sources ​ Industrial $250k…" at bounding box center [542, 244] width 977 height 489
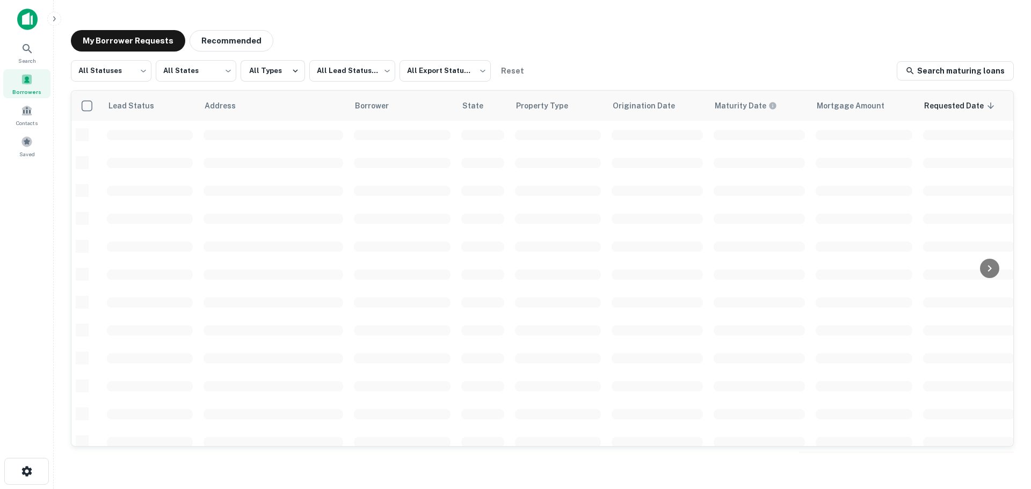
click at [670, 57] on div "My Borrower Requests Recommended All Statuses *** ​ All States *** ​ All Types …" at bounding box center [542, 241] width 960 height 440
